Goal: Information Seeking & Learning: Check status

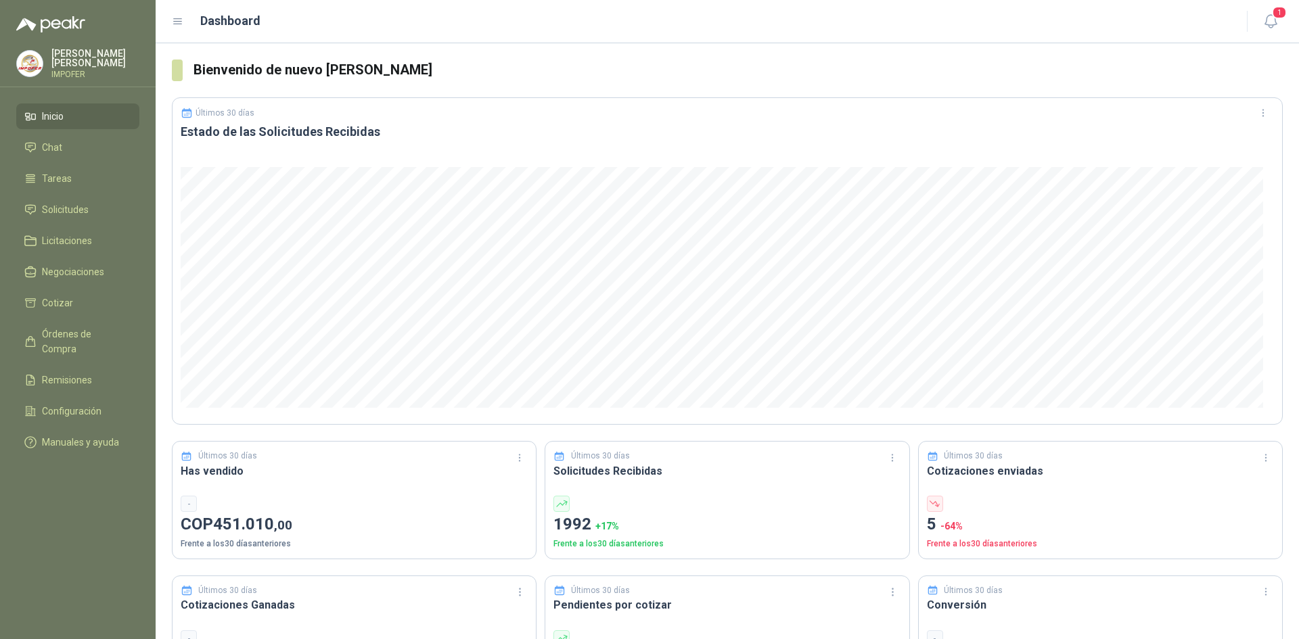
scroll to position [203, 0]
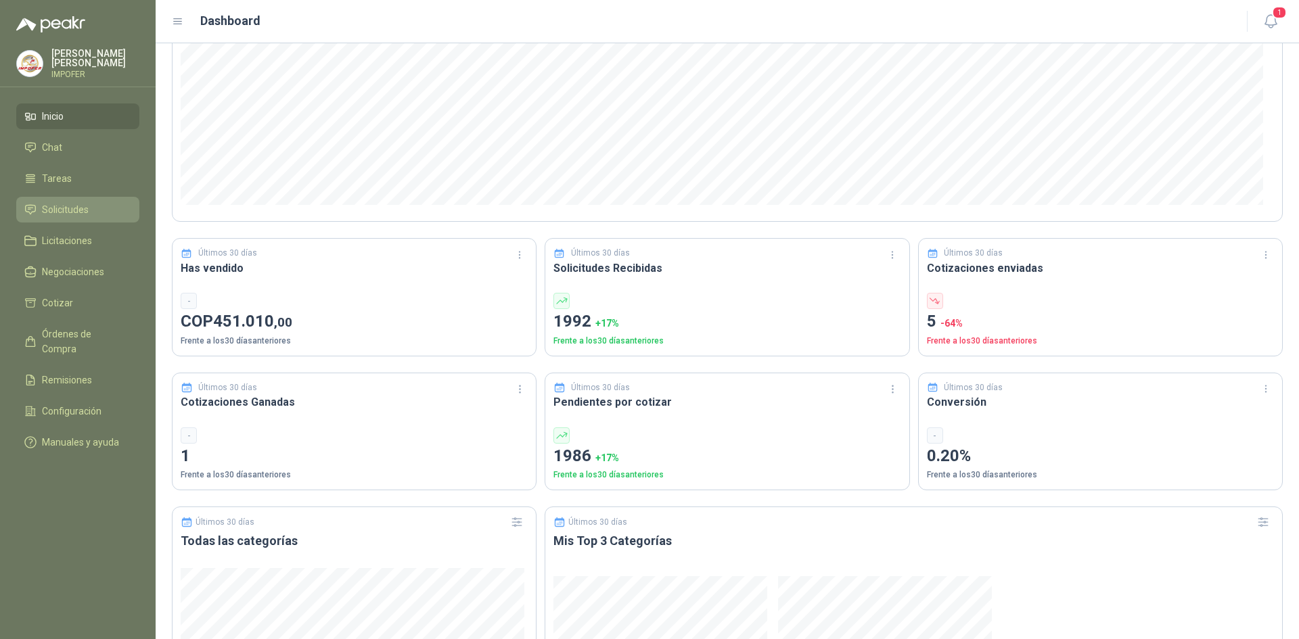
click at [84, 211] on span "Solicitudes" at bounding box center [65, 209] width 47 height 15
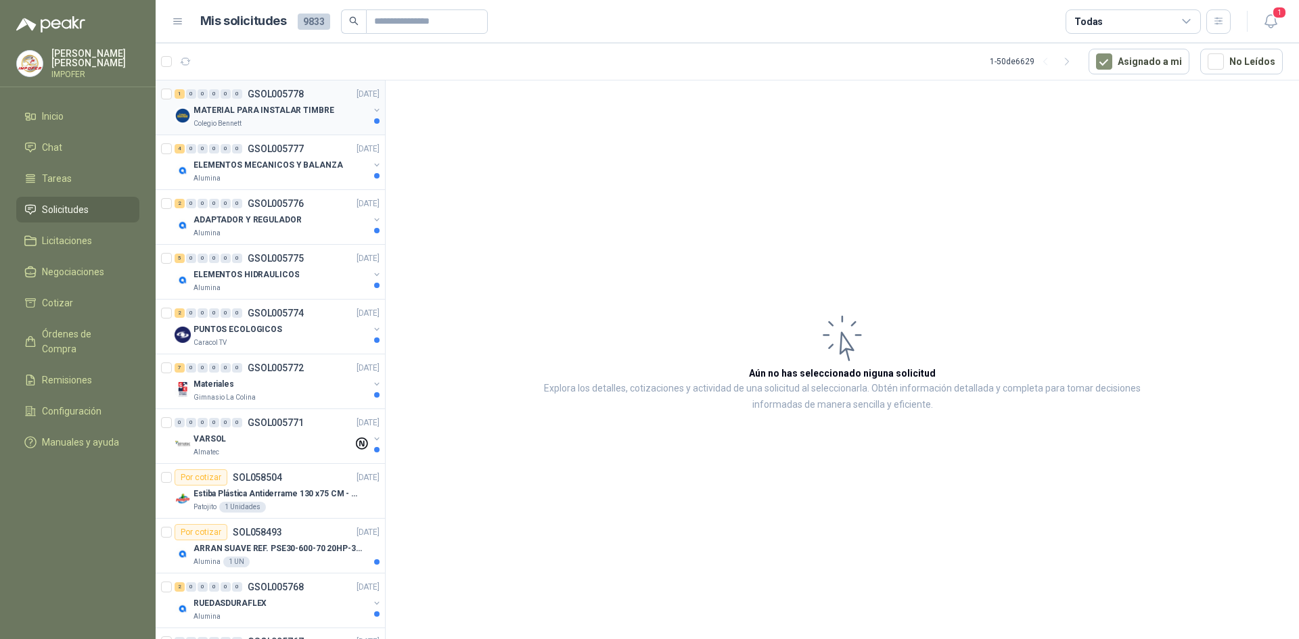
click at [259, 125] on div "Colegio Bennett" at bounding box center [281, 123] width 175 height 11
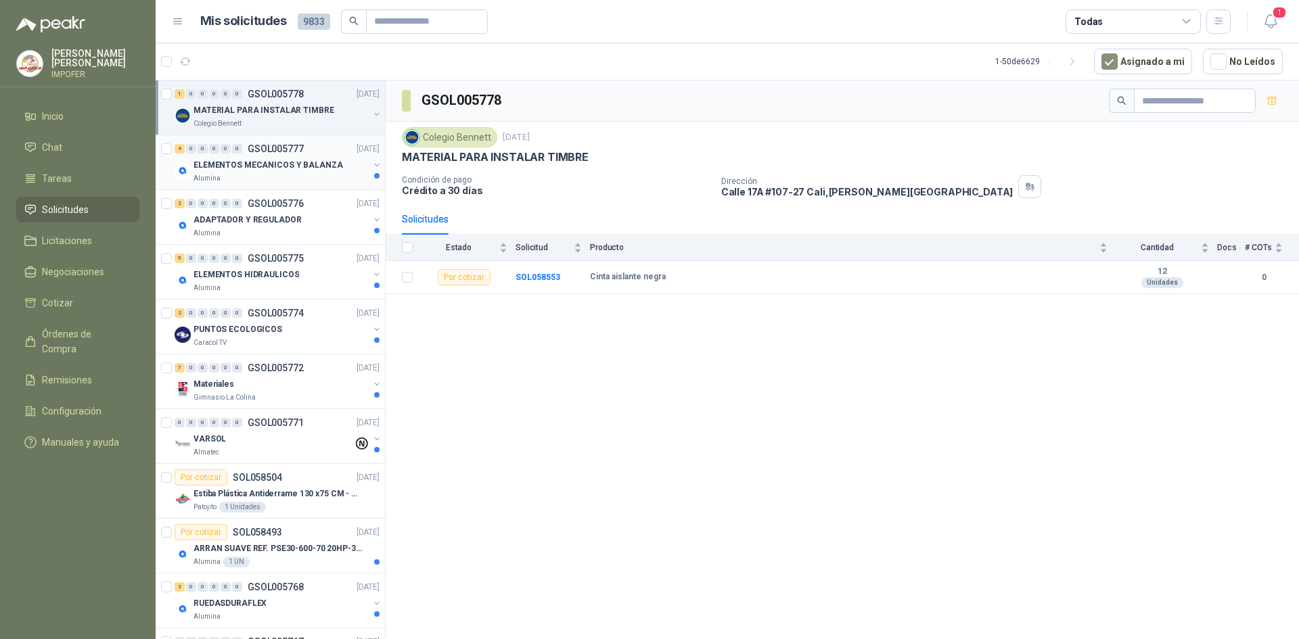
click at [320, 180] on div "Alumina" at bounding box center [281, 178] width 175 height 11
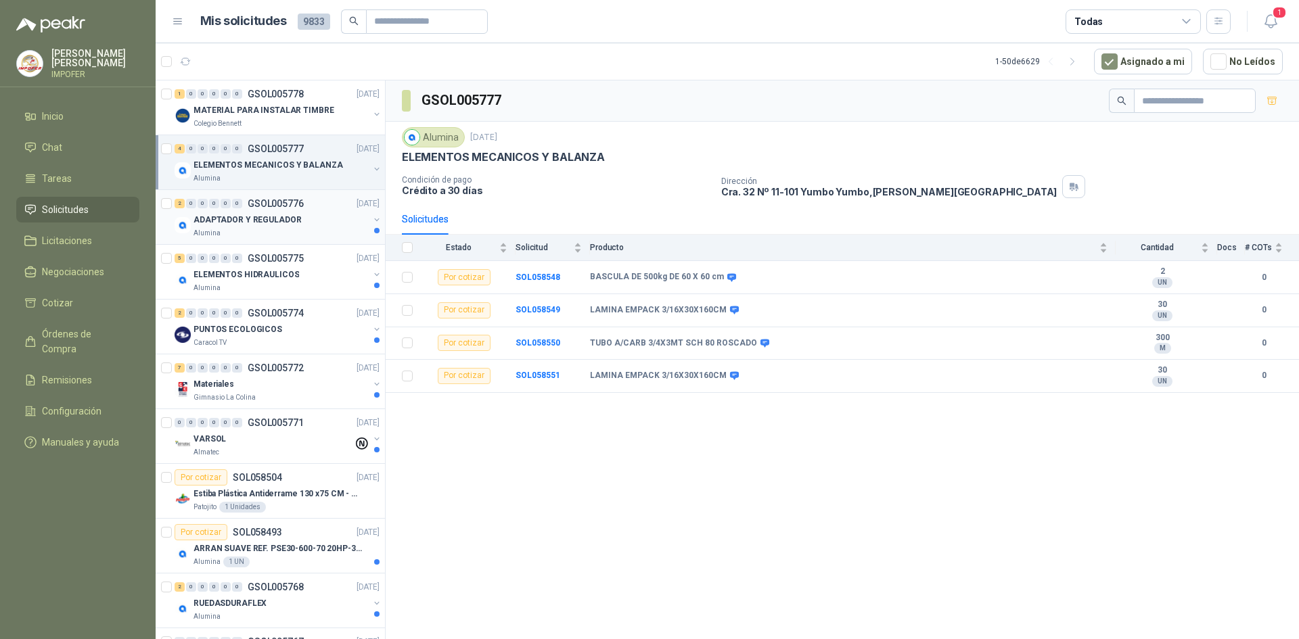
click at [325, 222] on div "ADAPTADOR Y REGULADOR" at bounding box center [281, 220] width 175 height 16
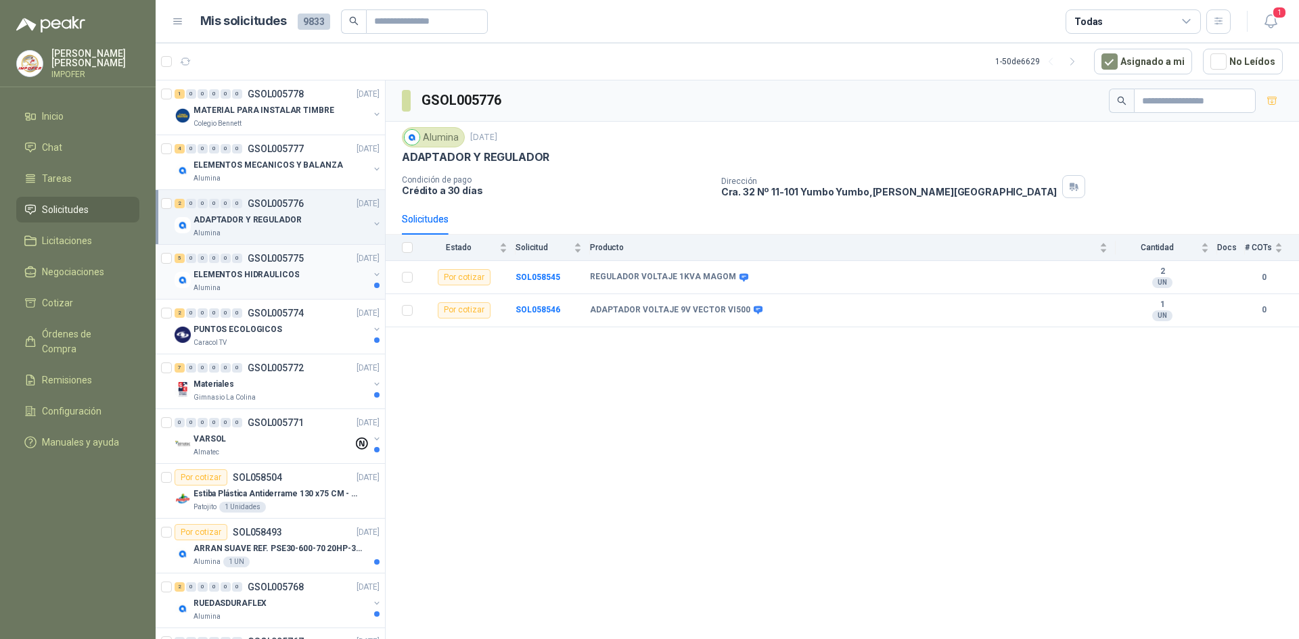
click at [300, 281] on div "ELEMENTOS HIDRAULICOS" at bounding box center [281, 275] width 175 height 16
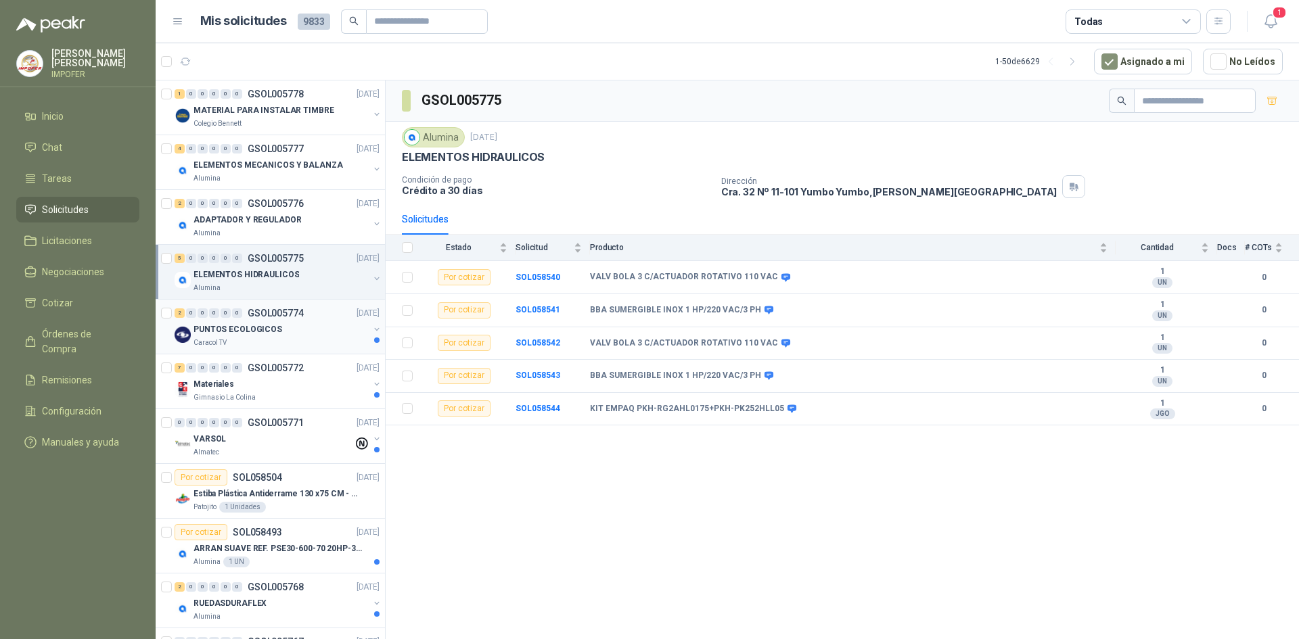
click at [277, 341] on div "Caracol TV" at bounding box center [281, 343] width 175 height 11
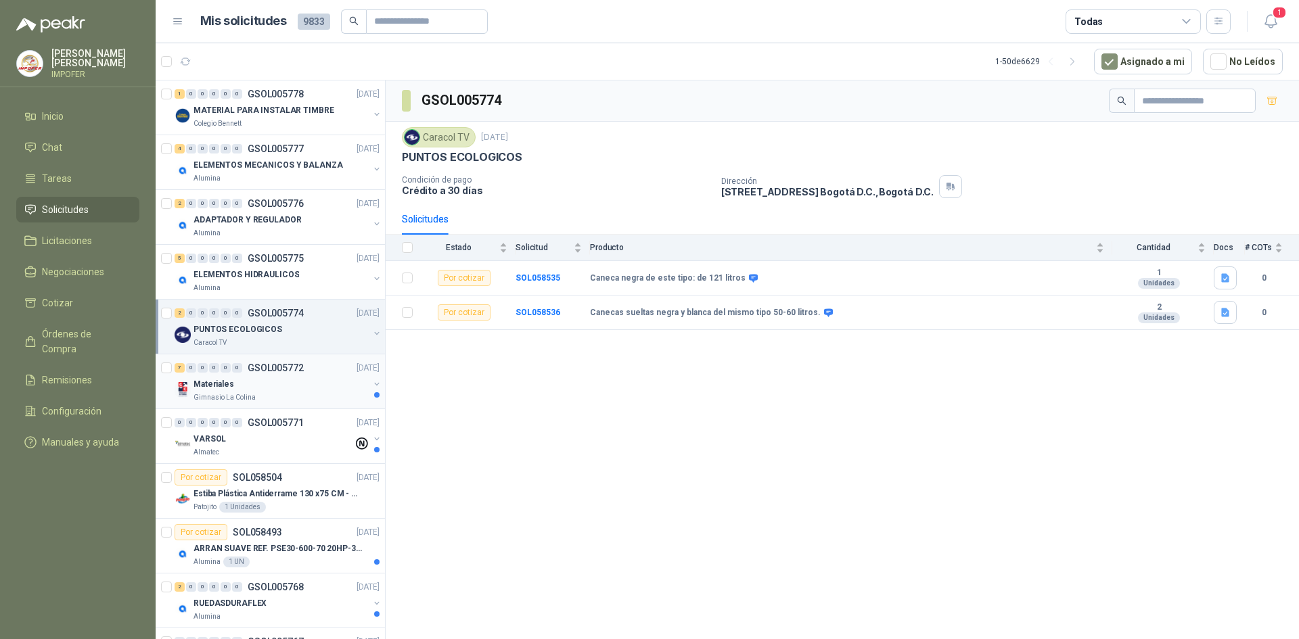
click at [301, 392] on div "Gimnasio La Colina" at bounding box center [281, 397] width 175 height 11
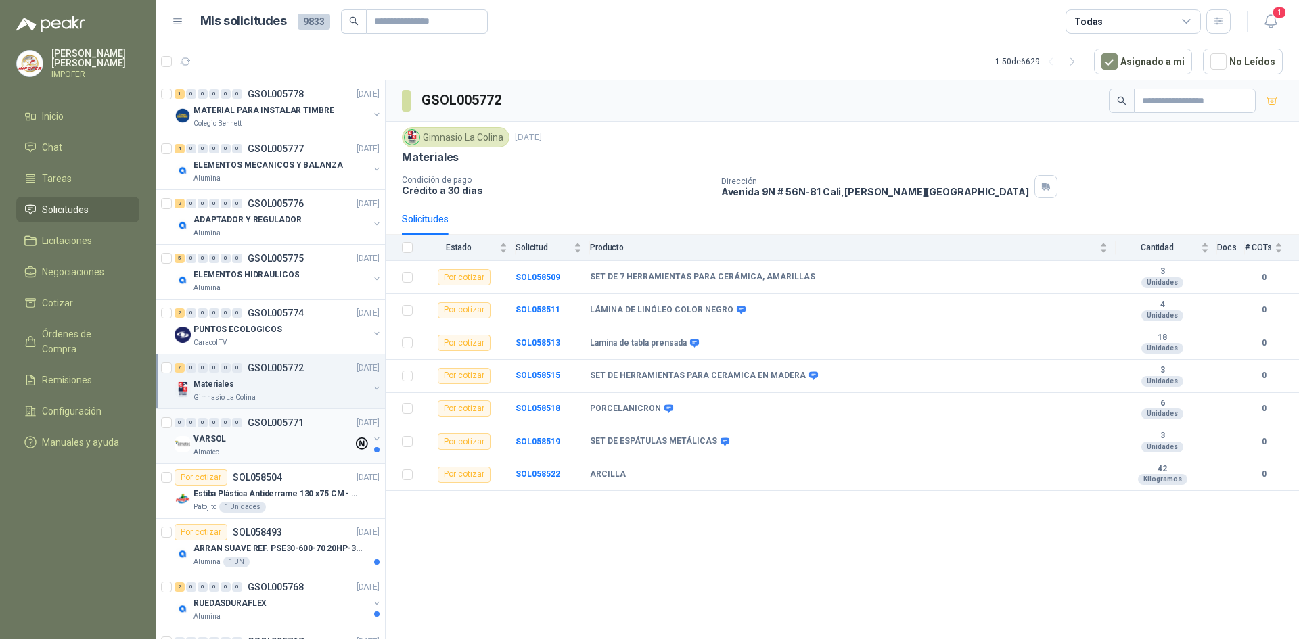
click at [305, 447] on div "VARSOL" at bounding box center [274, 439] width 160 height 16
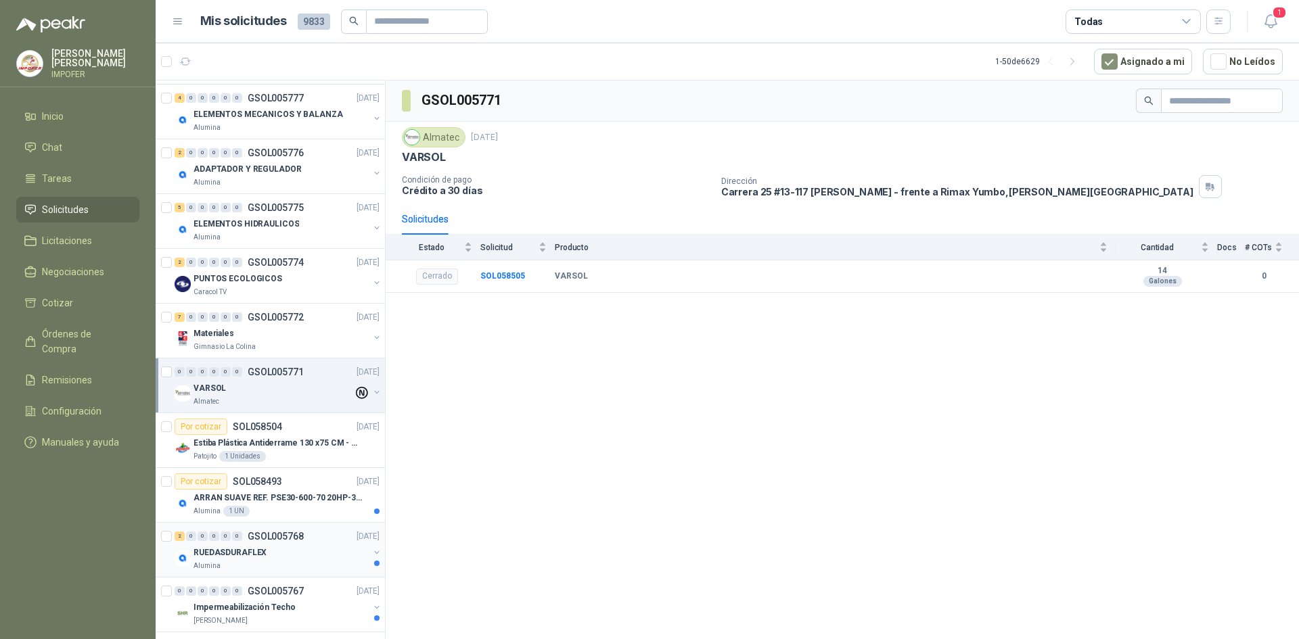
scroll to position [135, 0]
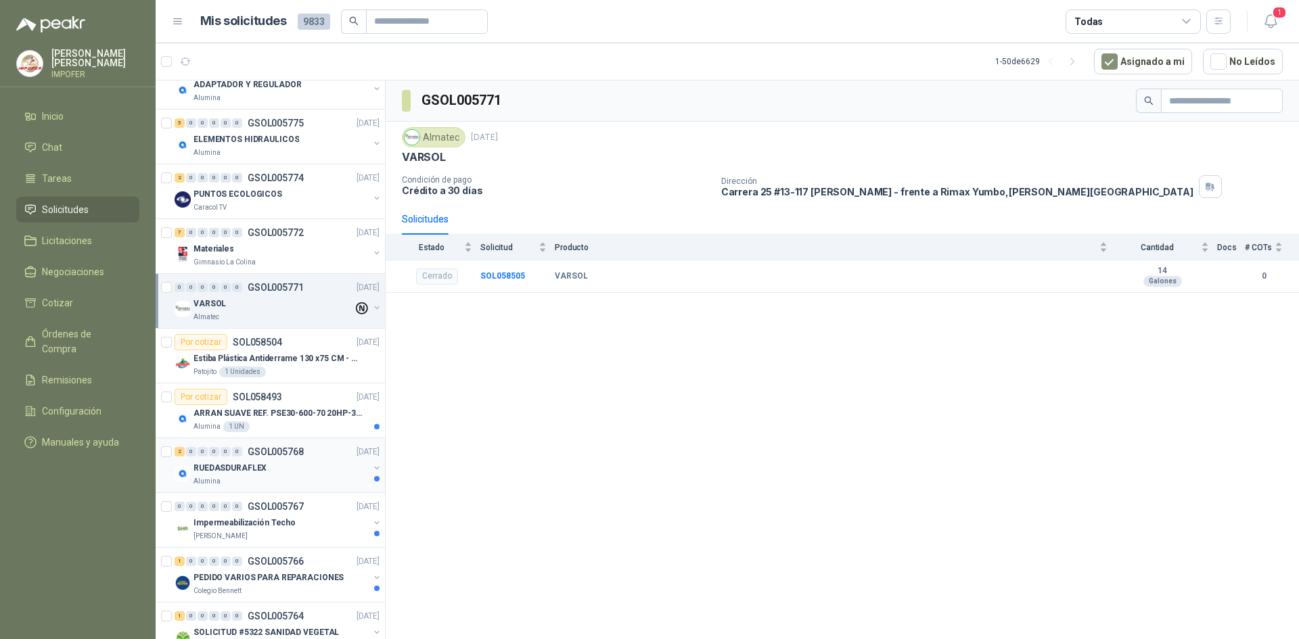
click at [303, 439] on div "2 0 0 0 0 0 GSOL005768 [DATE] RUEDASDURAFLEX Alumina" at bounding box center [270, 465] width 229 height 55
click at [309, 423] on div "Alumina 1 UN" at bounding box center [287, 427] width 186 height 11
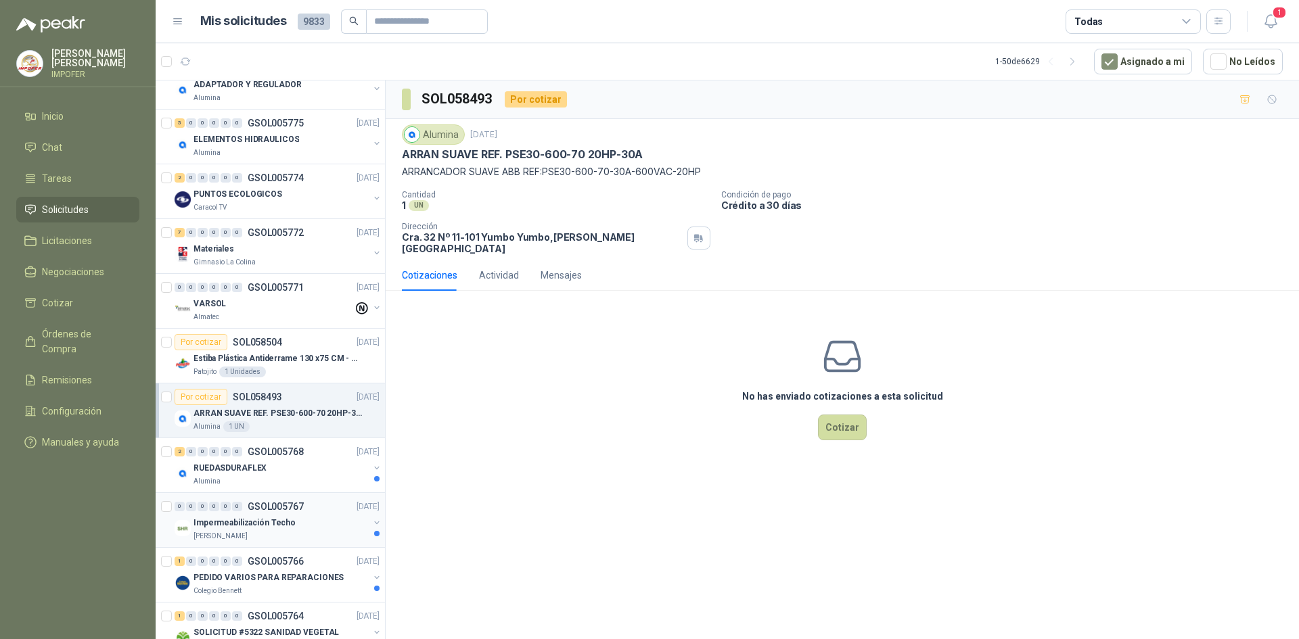
click at [321, 533] on div "[PERSON_NAME]" at bounding box center [281, 536] width 175 height 11
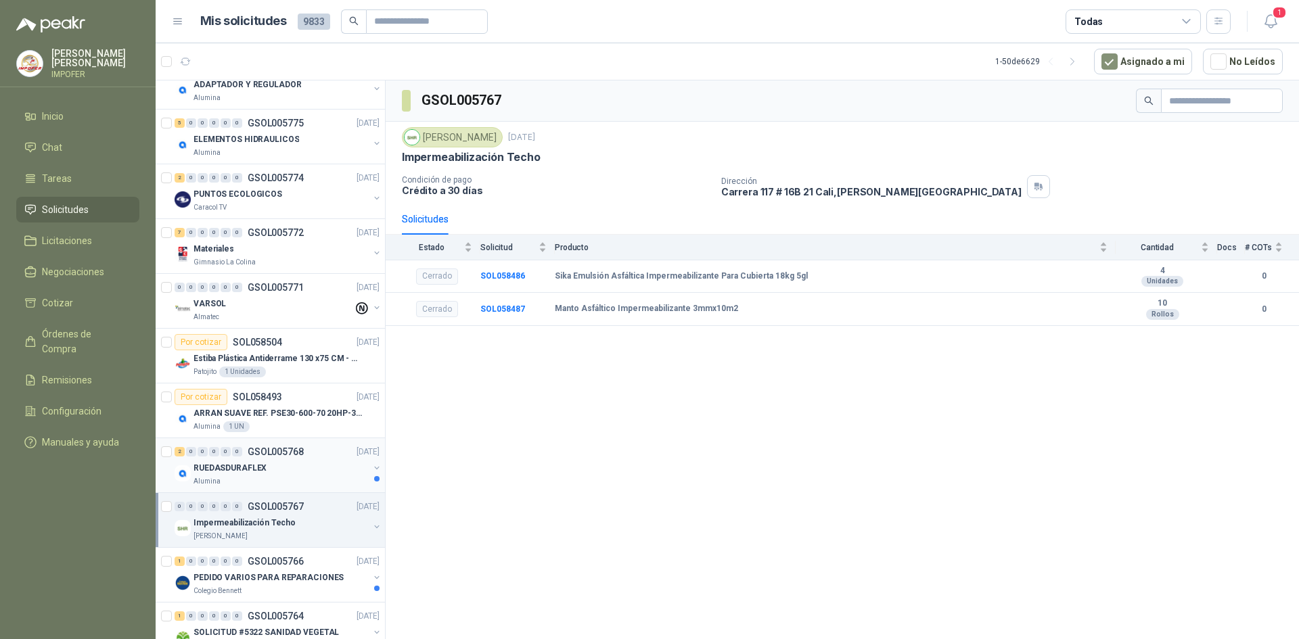
click at [336, 469] on div "RUEDASDURAFLEX" at bounding box center [281, 468] width 175 height 16
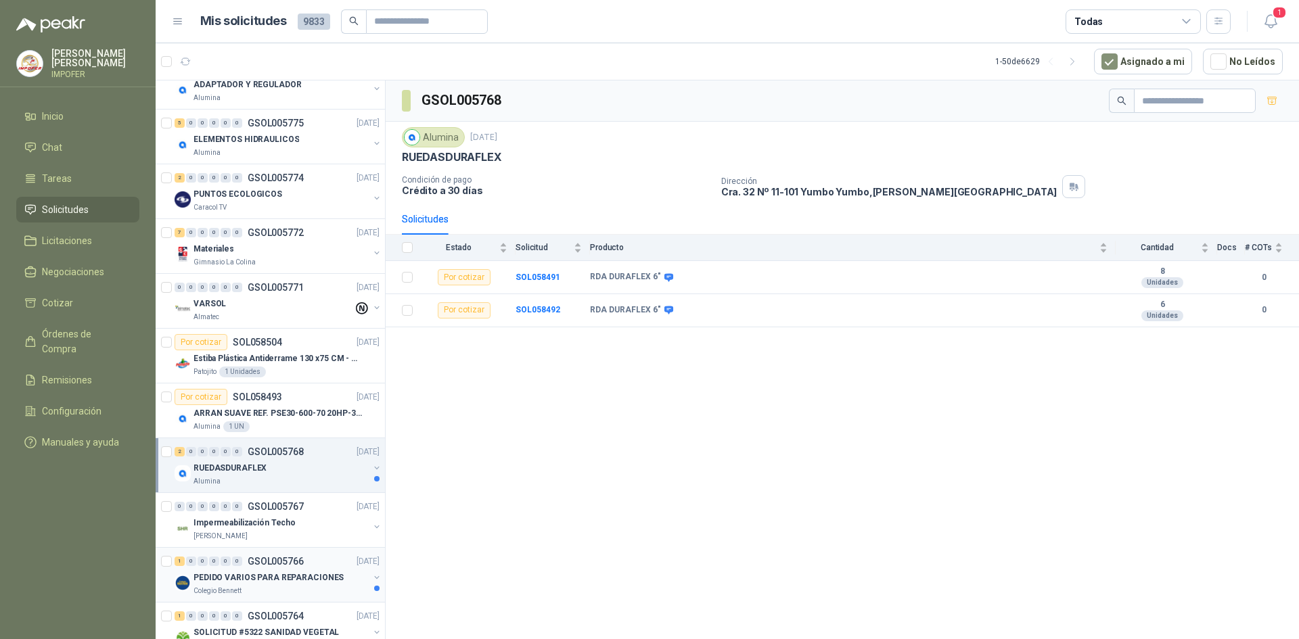
click at [336, 583] on div "PEDIDO VARIOS PARA REPARACIONES" at bounding box center [281, 578] width 175 height 16
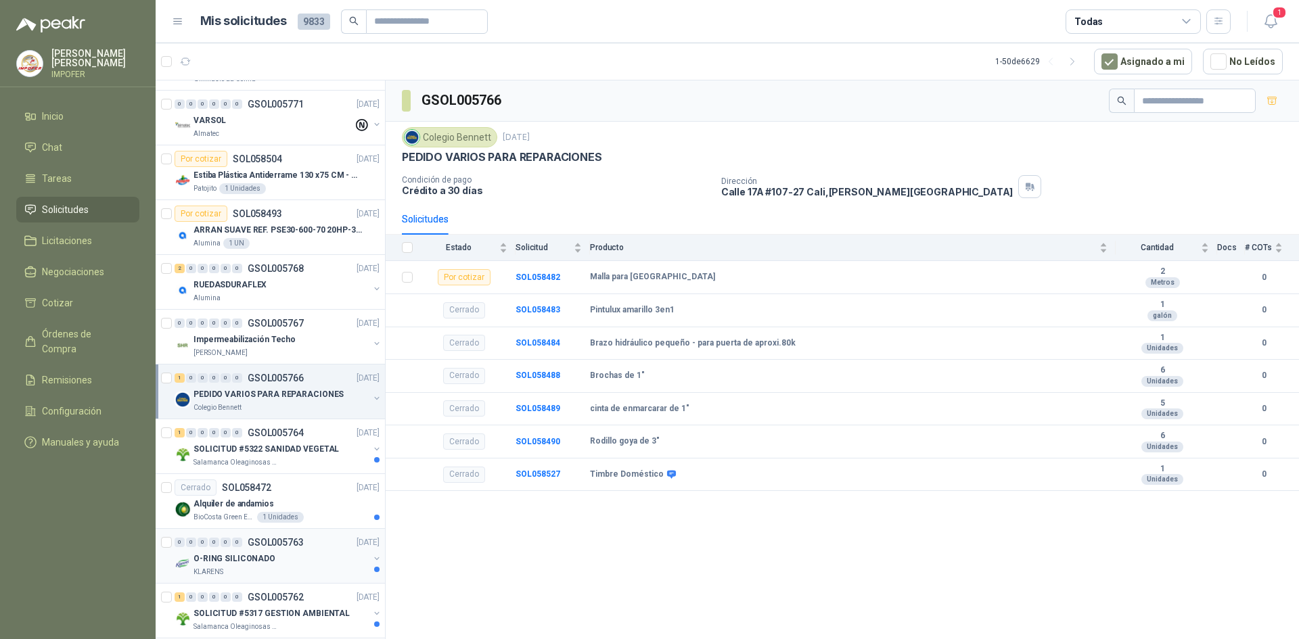
scroll to position [338, 0]
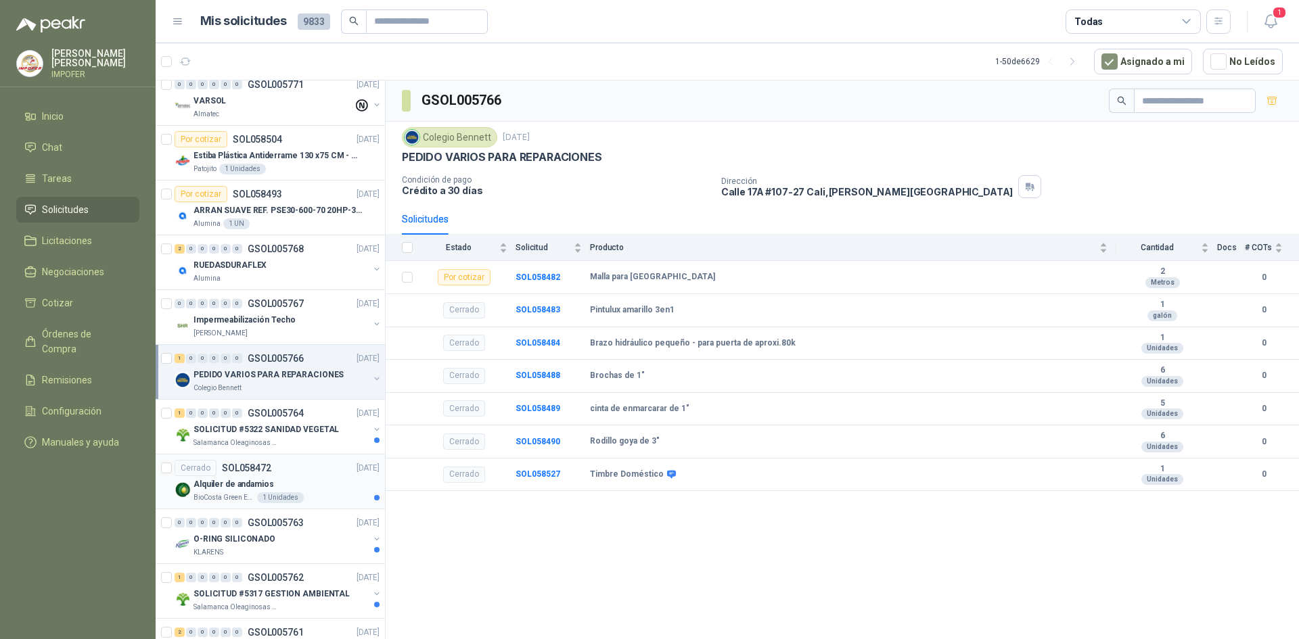
click at [321, 480] on div "Alquiler de andamios" at bounding box center [287, 484] width 186 height 16
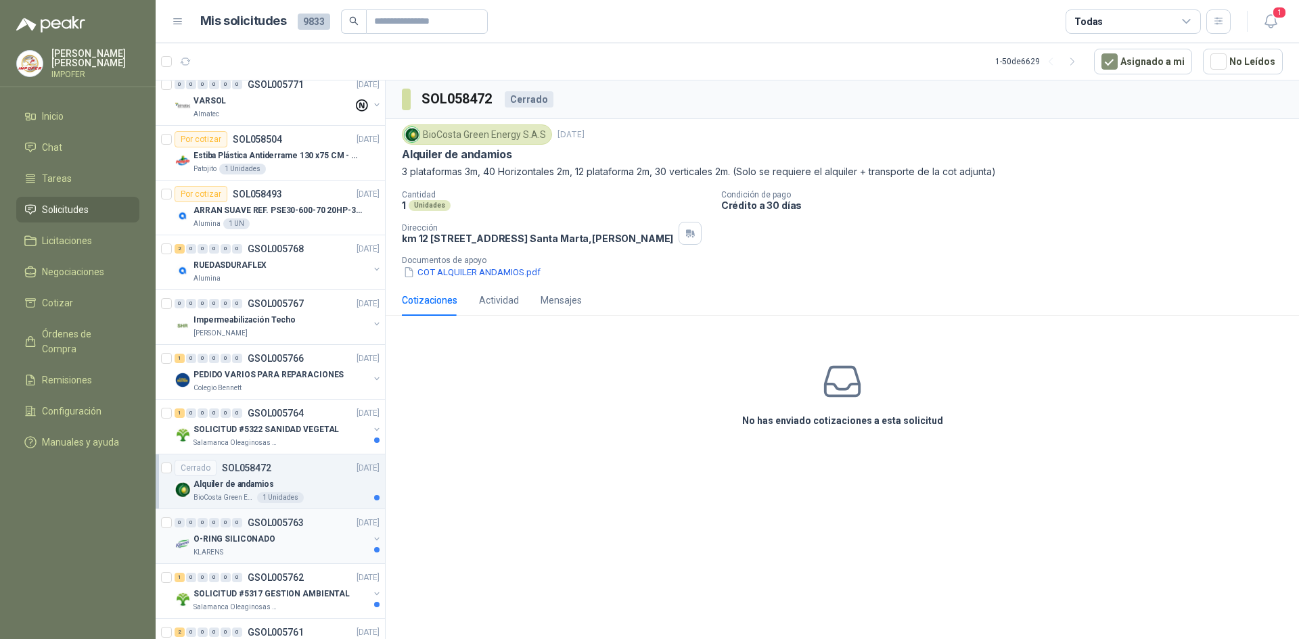
click at [322, 552] on div "KLARENS" at bounding box center [281, 552] width 175 height 11
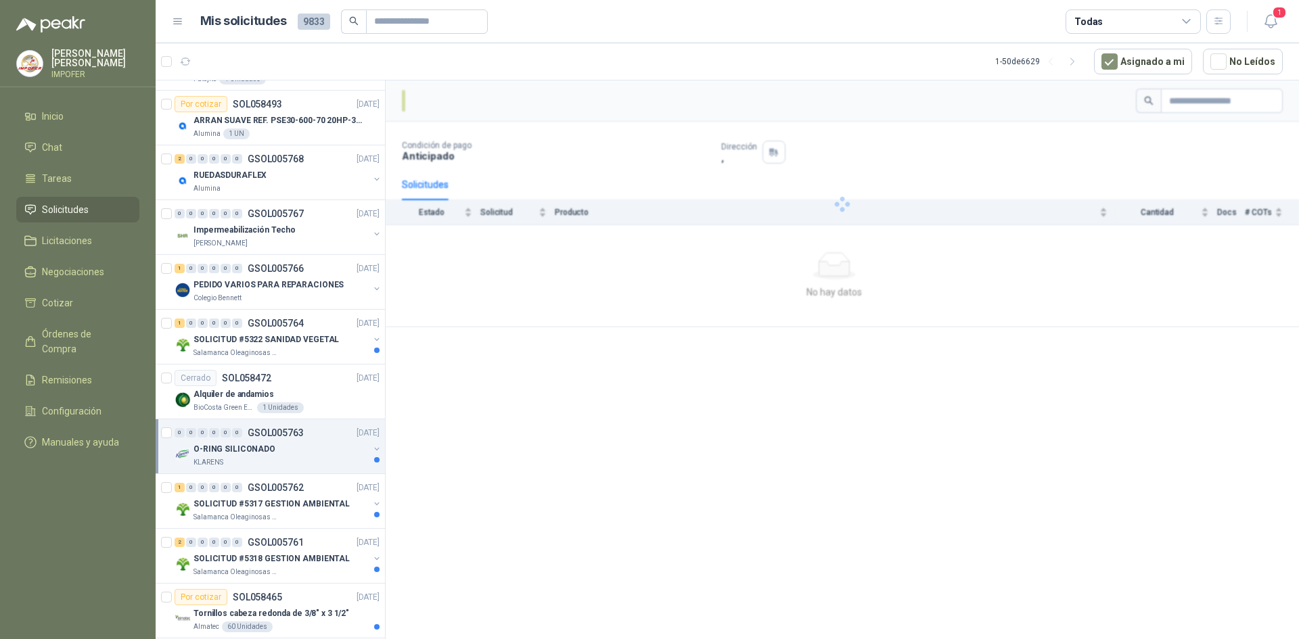
scroll to position [609, 0]
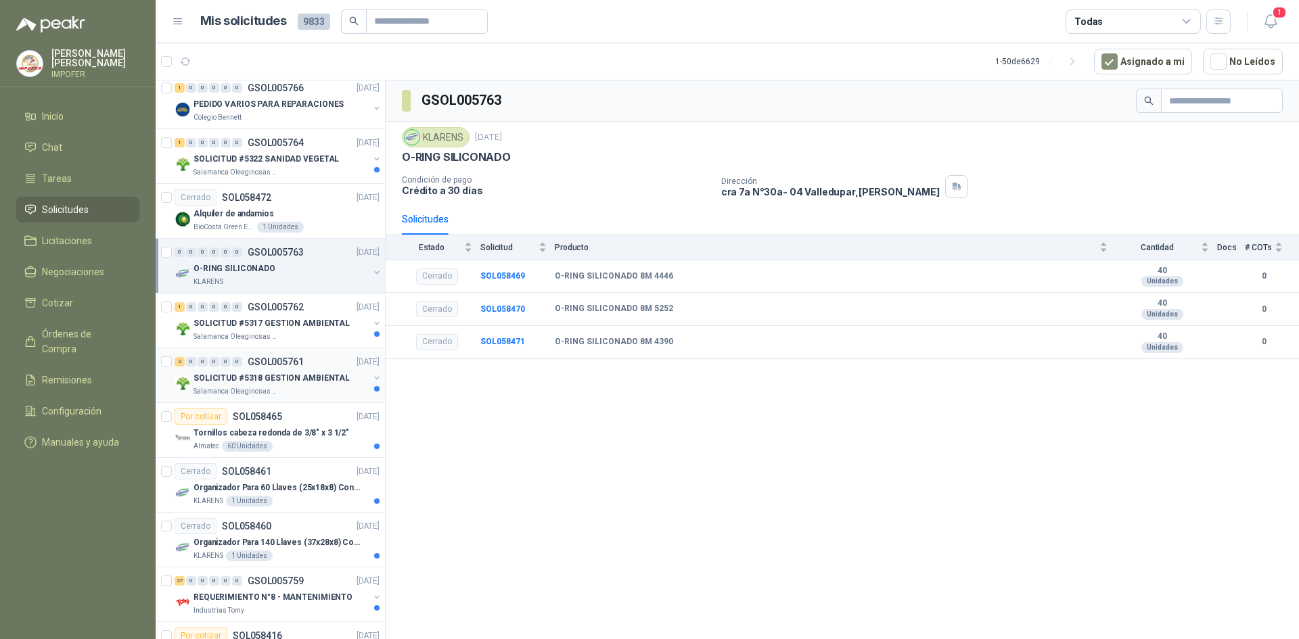
click at [307, 362] on div "2 0 0 0 0 0 GSOL005761 [DATE]" at bounding box center [279, 362] width 208 height 16
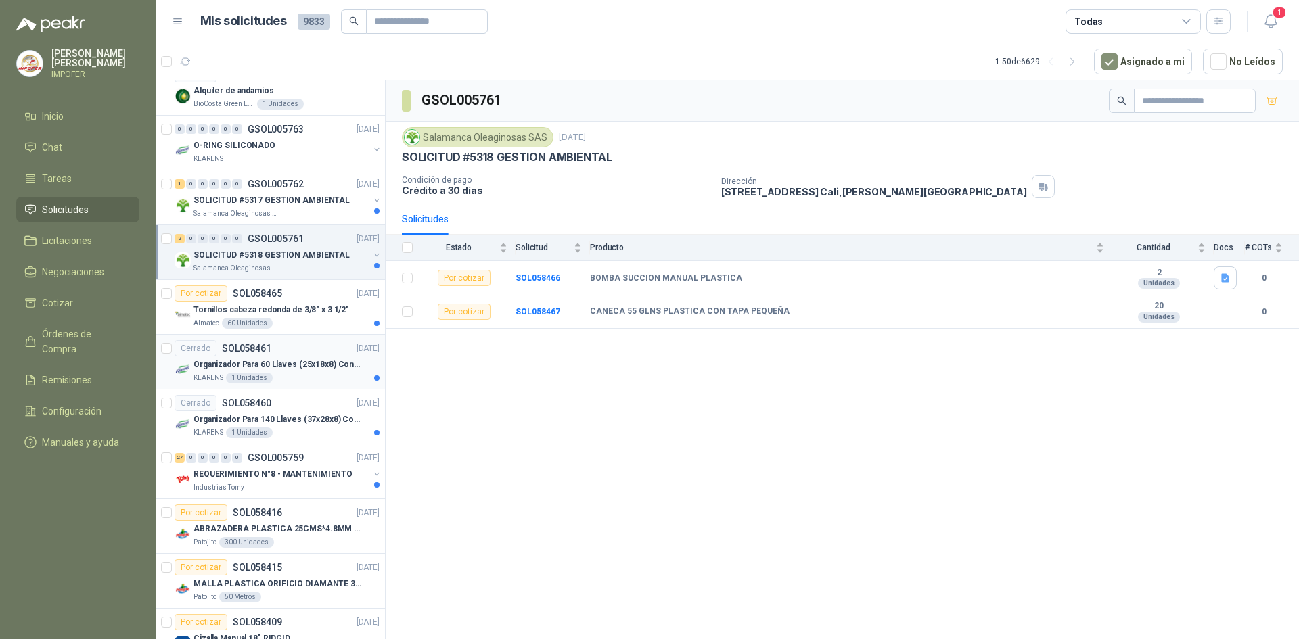
scroll to position [744, 0]
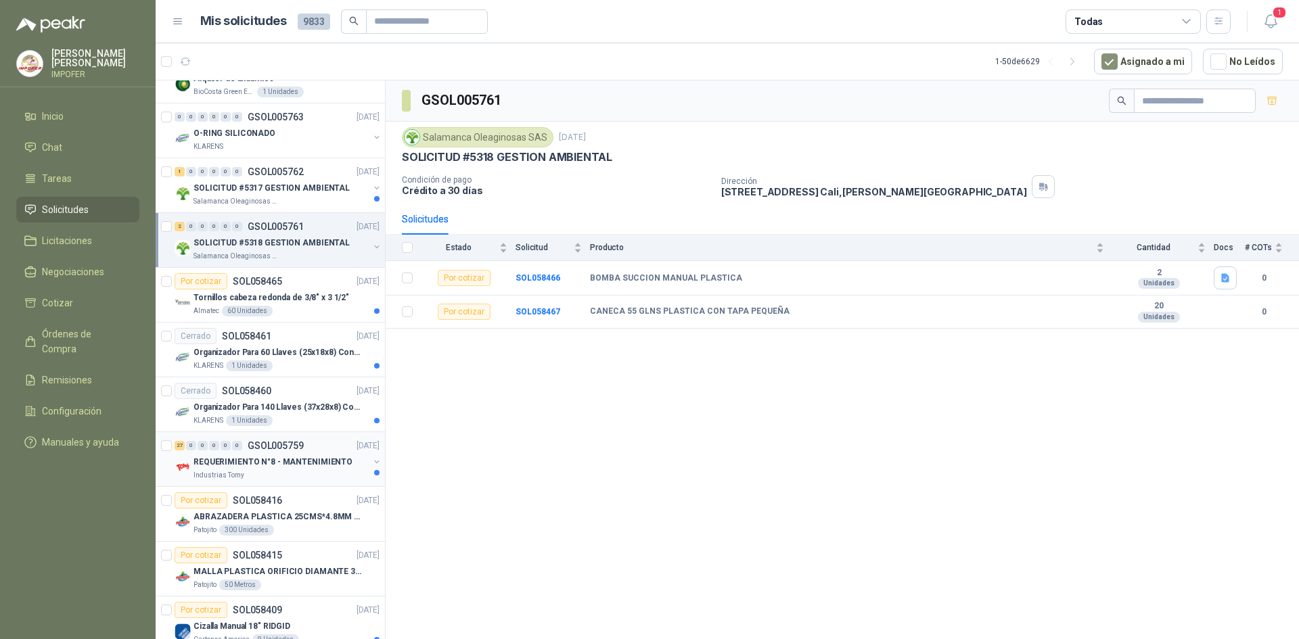
click at [306, 473] on div "Industrias Tomy" at bounding box center [281, 475] width 175 height 11
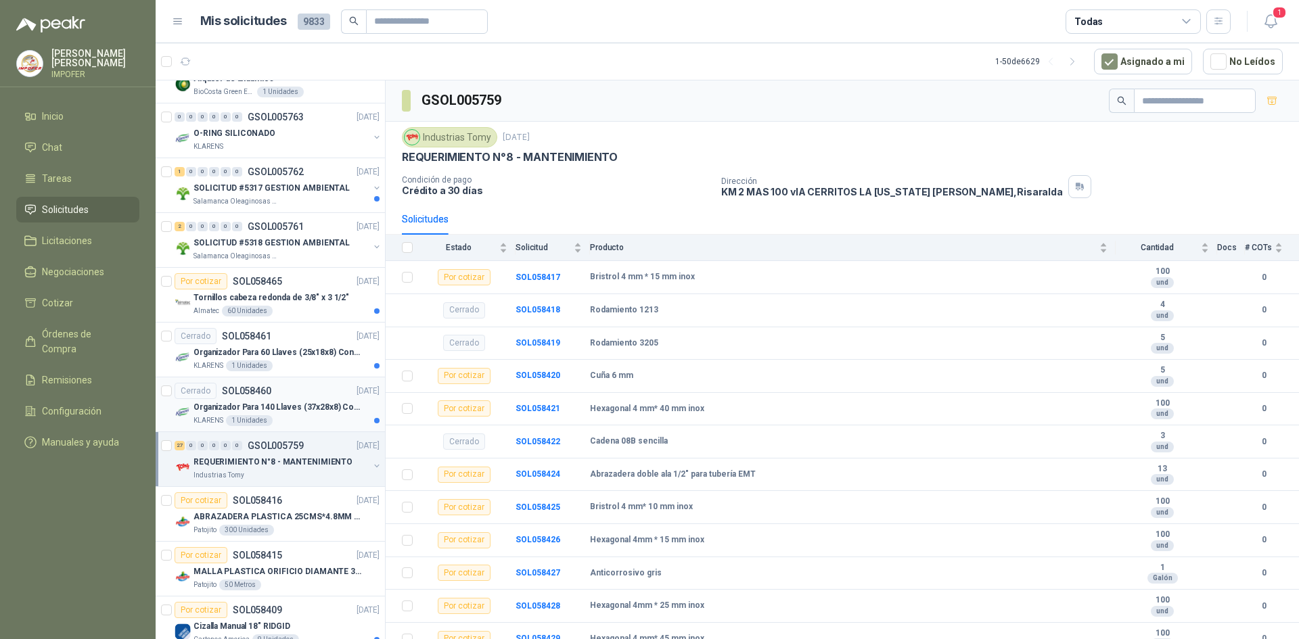
click at [324, 411] on p "Organizador Para 140 Llaves (37x28x8) Con Cerradura" at bounding box center [278, 407] width 168 height 13
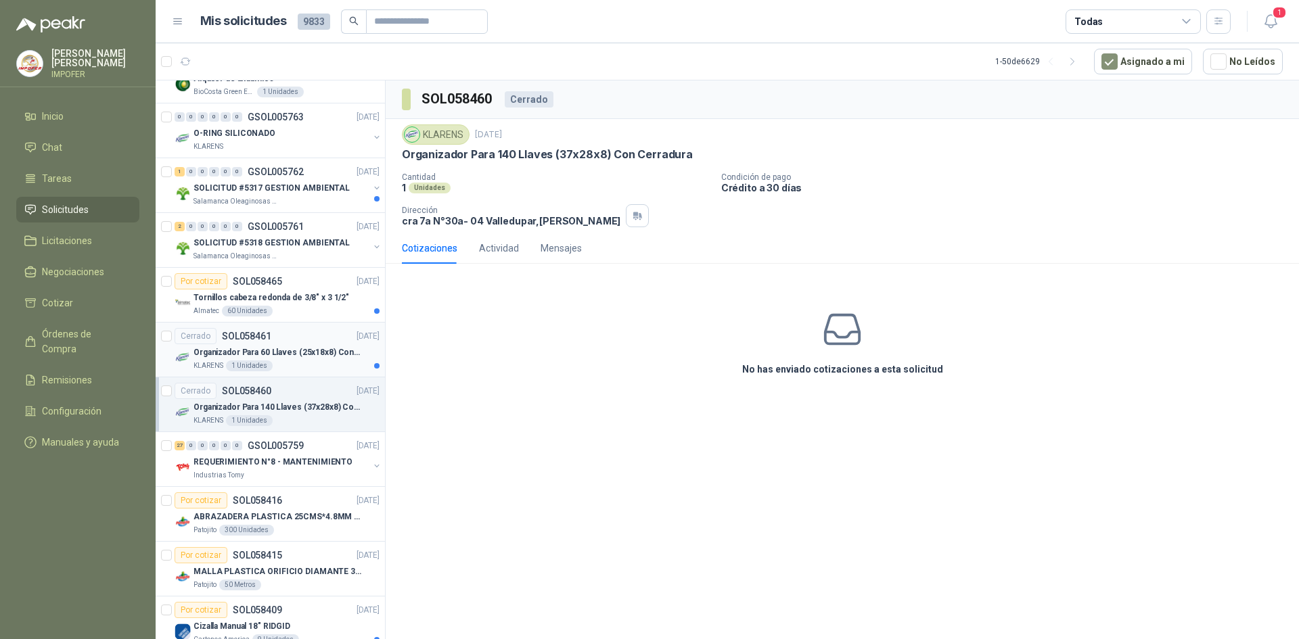
click at [316, 357] on p "Organizador Para 60 Llaves (25x18x8) Con Cerradura" at bounding box center [278, 352] width 168 height 13
click at [323, 300] on p "Tornillos cabeza redonda de 3/8" x 3 1/2"" at bounding box center [272, 298] width 156 height 13
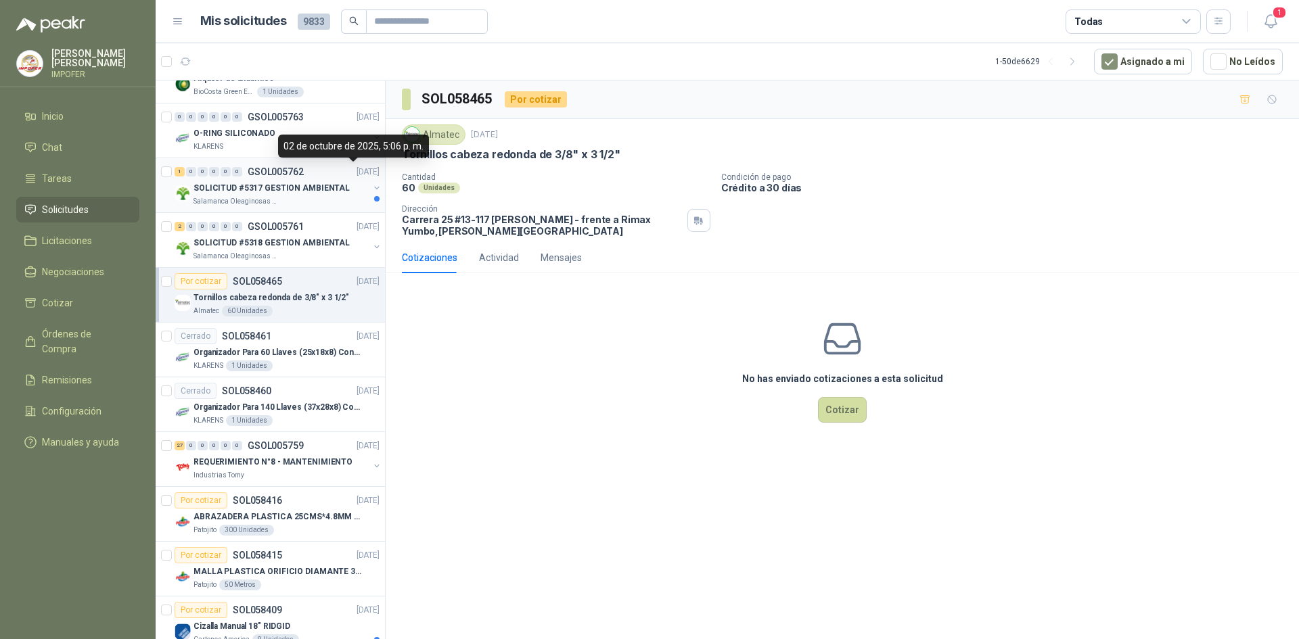
click at [357, 174] on p "[DATE]" at bounding box center [368, 172] width 23 height 13
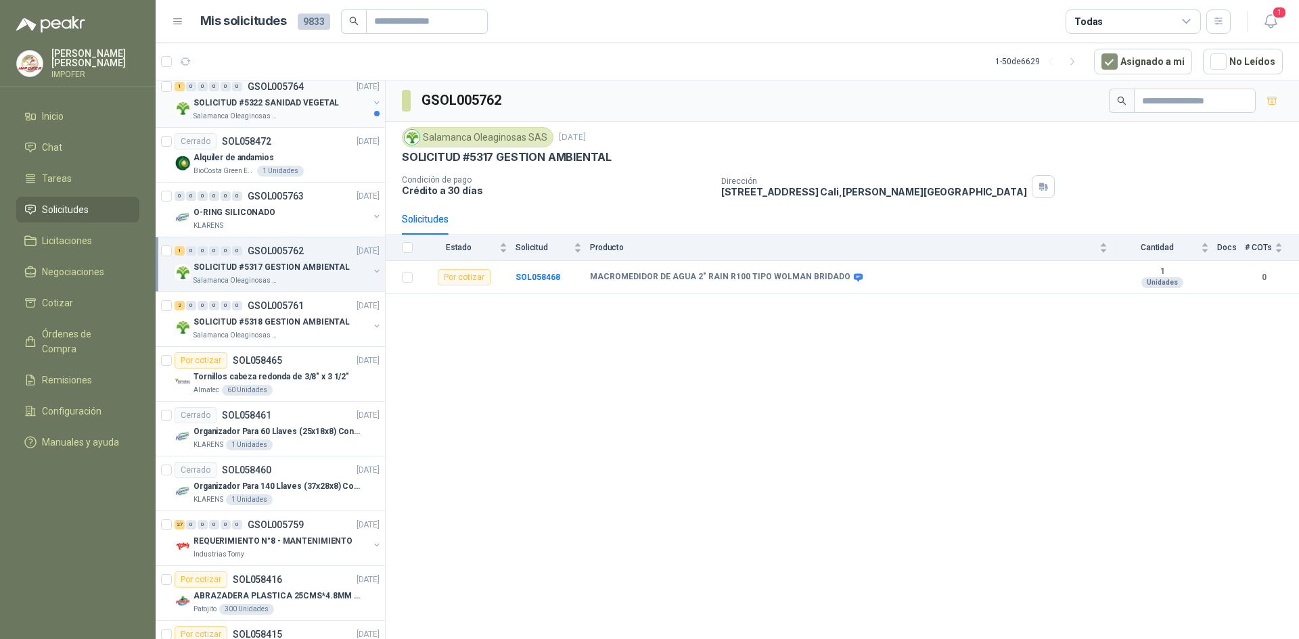
scroll to position [474, 0]
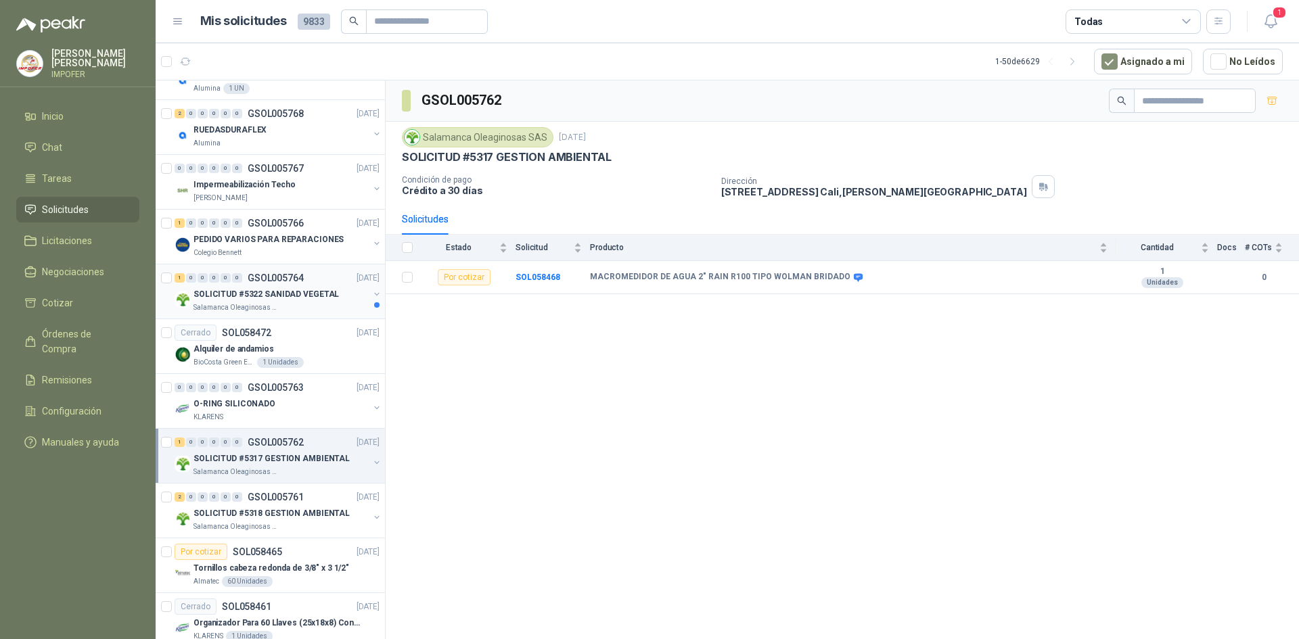
click at [306, 306] on div "Salamanca Oleaginosas SAS" at bounding box center [281, 307] width 175 height 11
click at [1284, 24] on header "Mis solicitudes 9833 Todas 1" at bounding box center [728, 21] width 1144 height 43
click at [1276, 25] on icon "button" at bounding box center [1271, 21] width 17 height 17
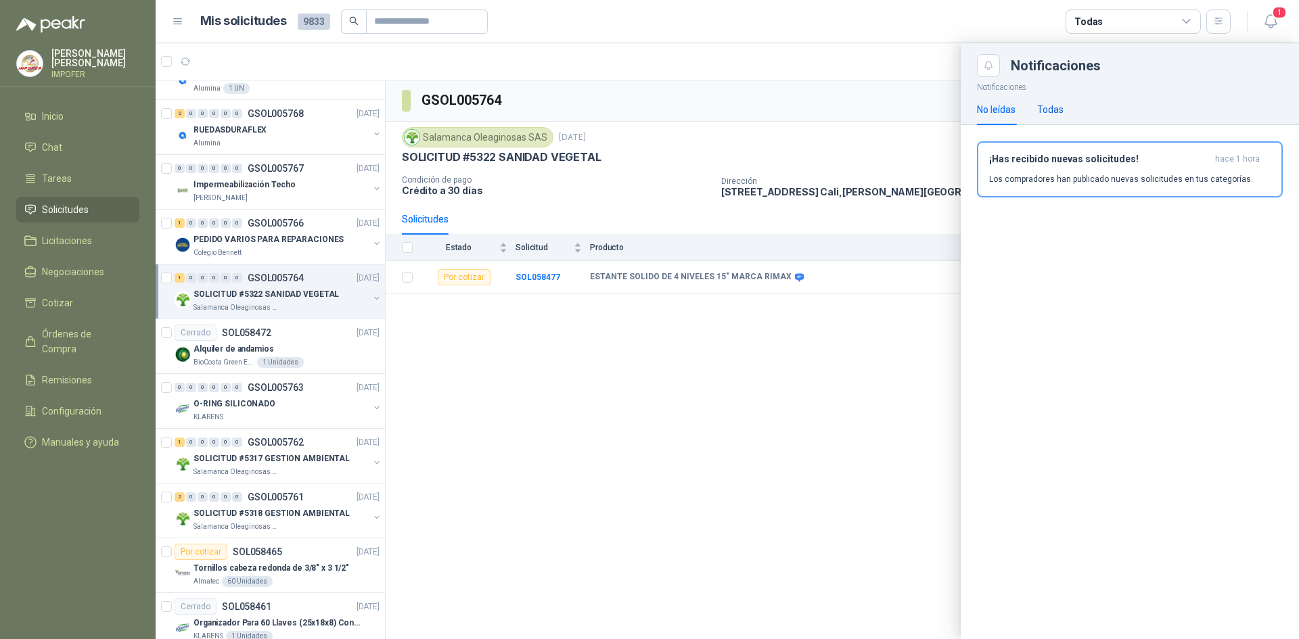
click at [1057, 108] on div "Todas" at bounding box center [1050, 109] width 26 height 15
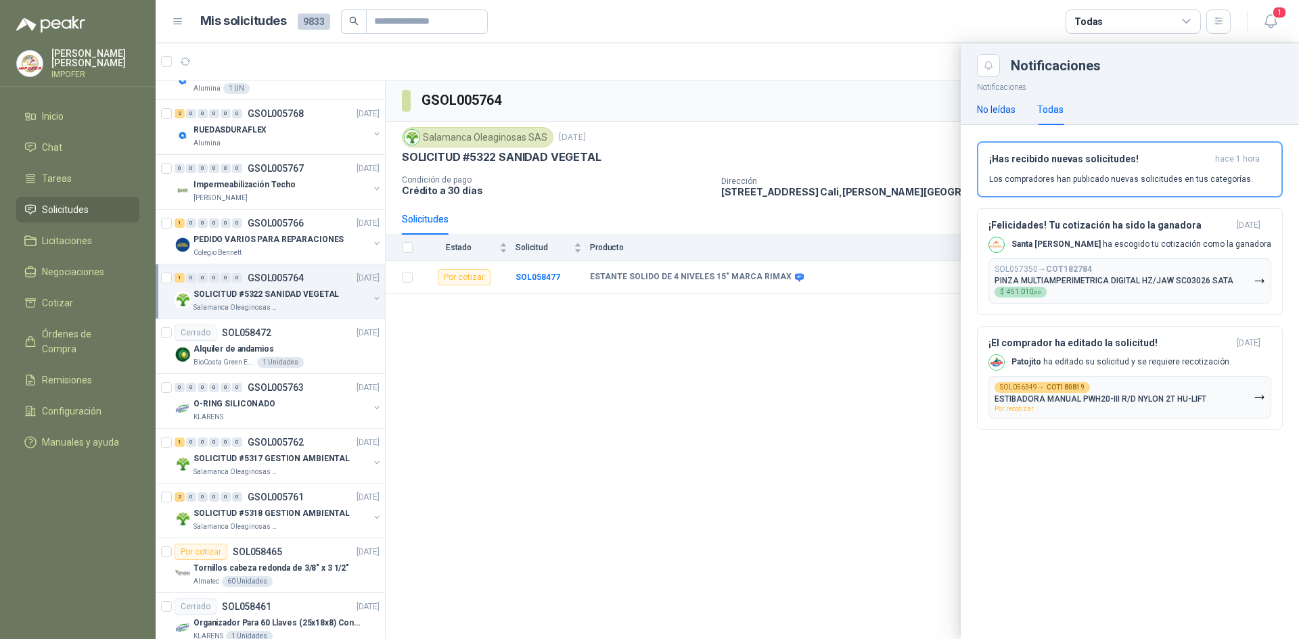
click at [1001, 112] on div "No leídas" at bounding box center [996, 109] width 39 height 15
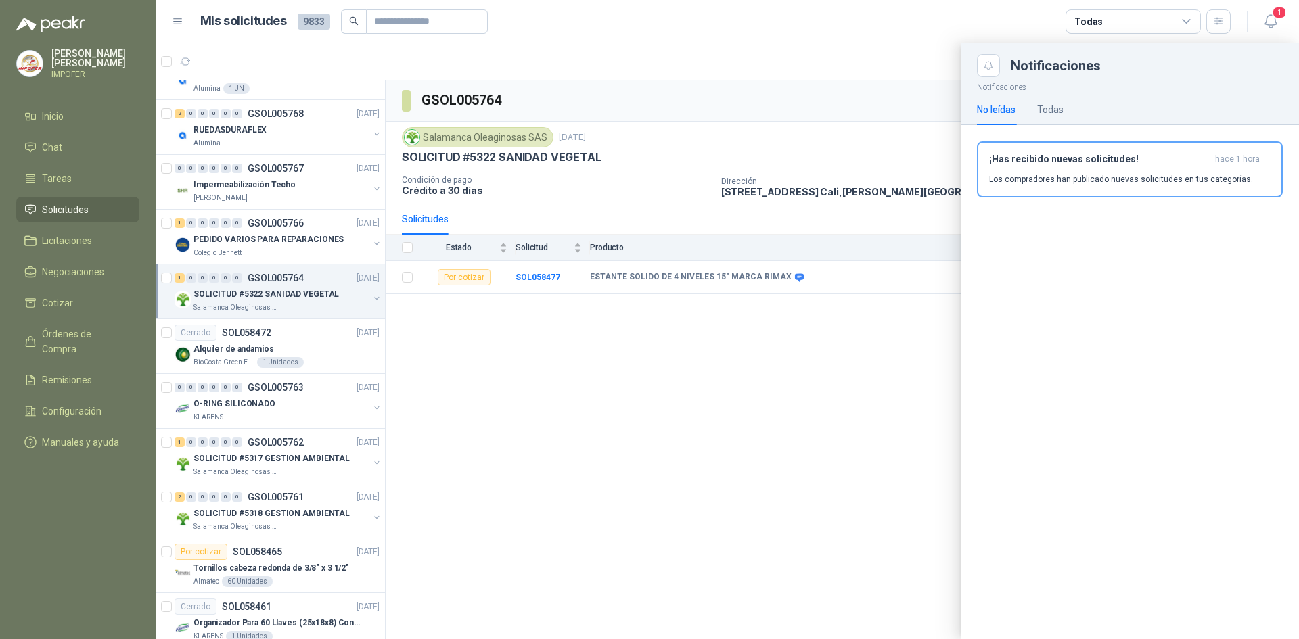
click at [865, 36] on header "Mis solicitudes 9833 Todas 1" at bounding box center [728, 21] width 1144 height 43
